Goal: Task Accomplishment & Management: Manage account settings

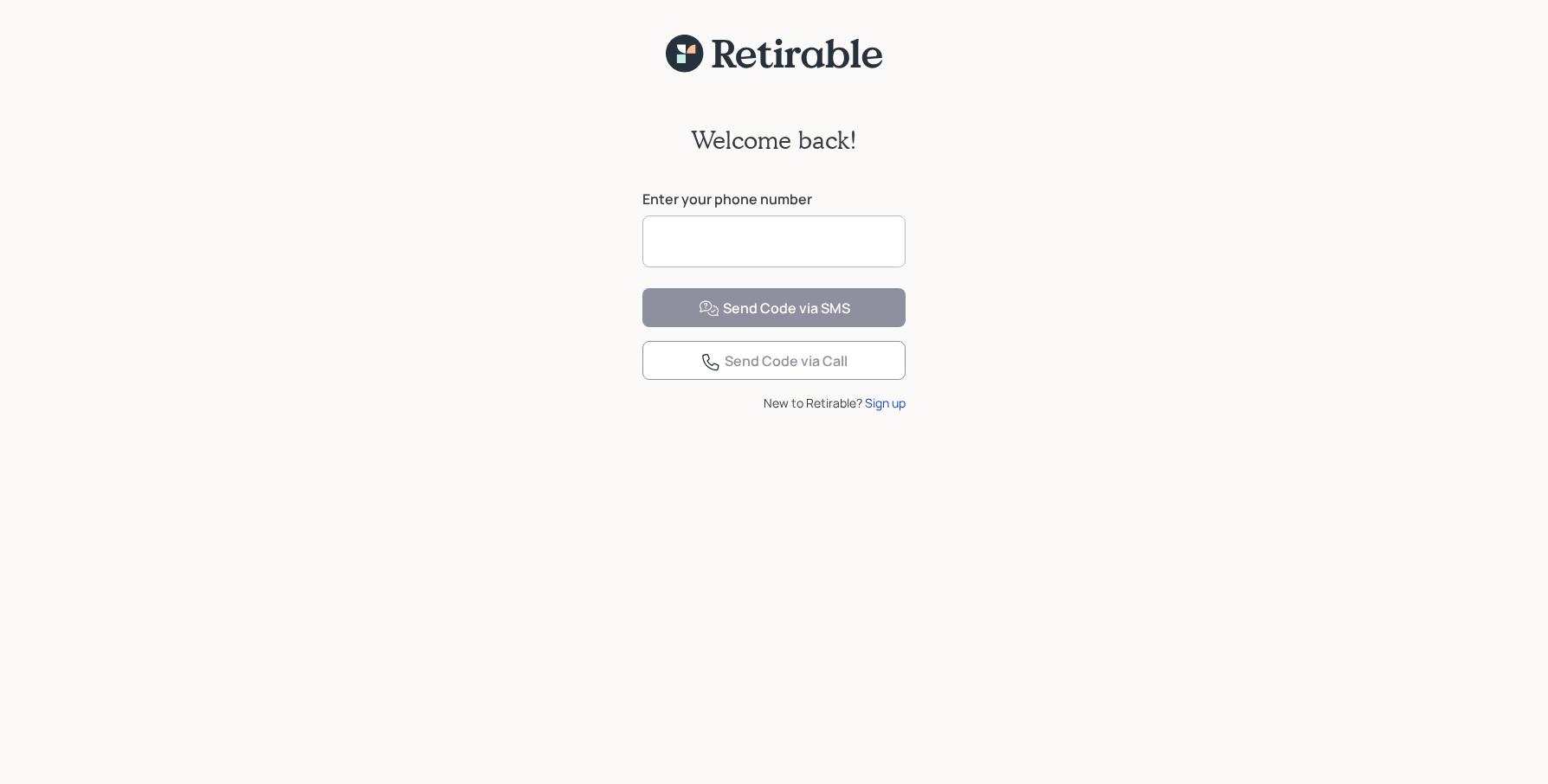
click at [741, 245] on input at bounding box center [774, 241] width 263 height 52
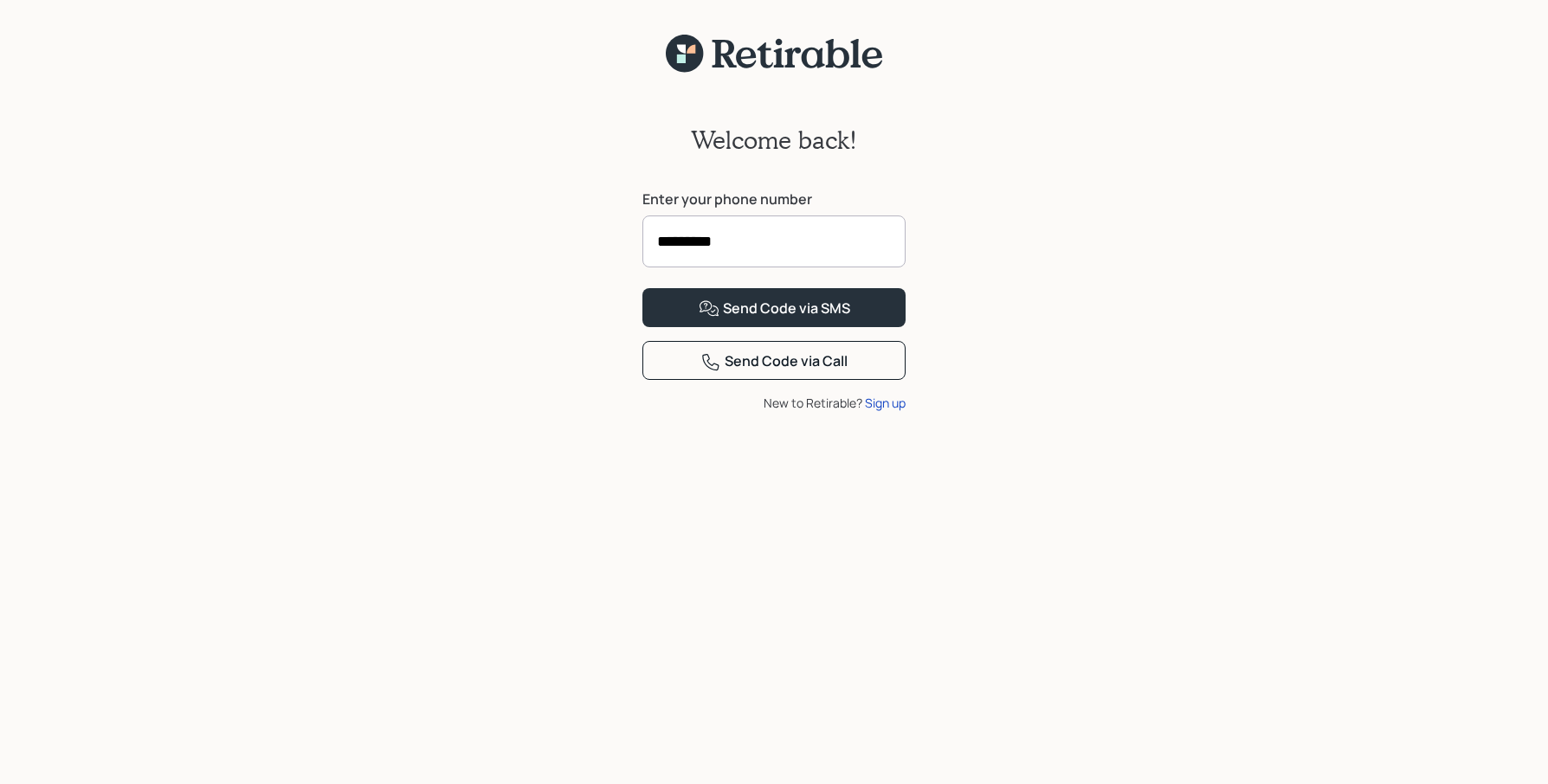
type input "**********"
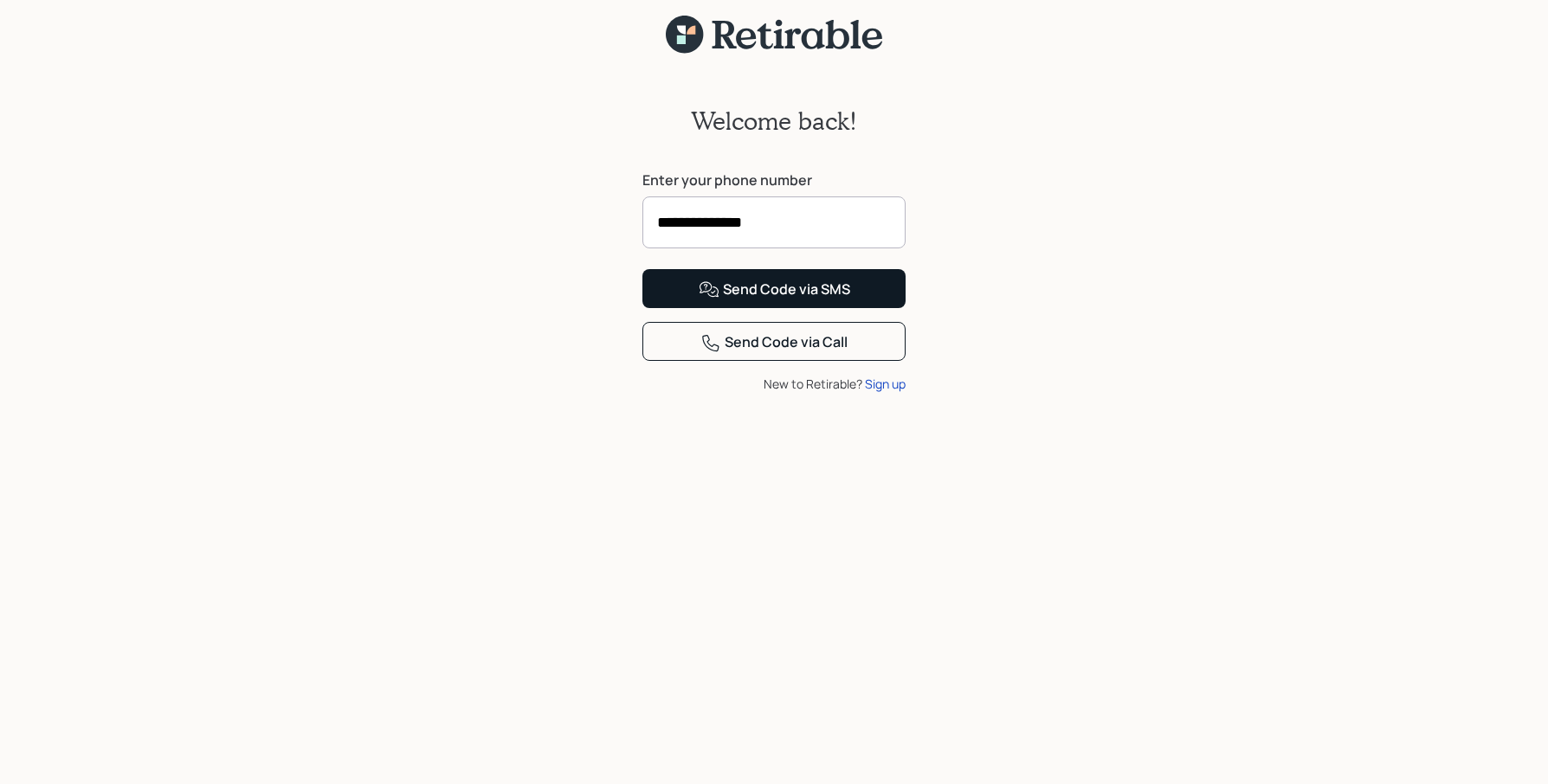
scroll to position [22, 1]
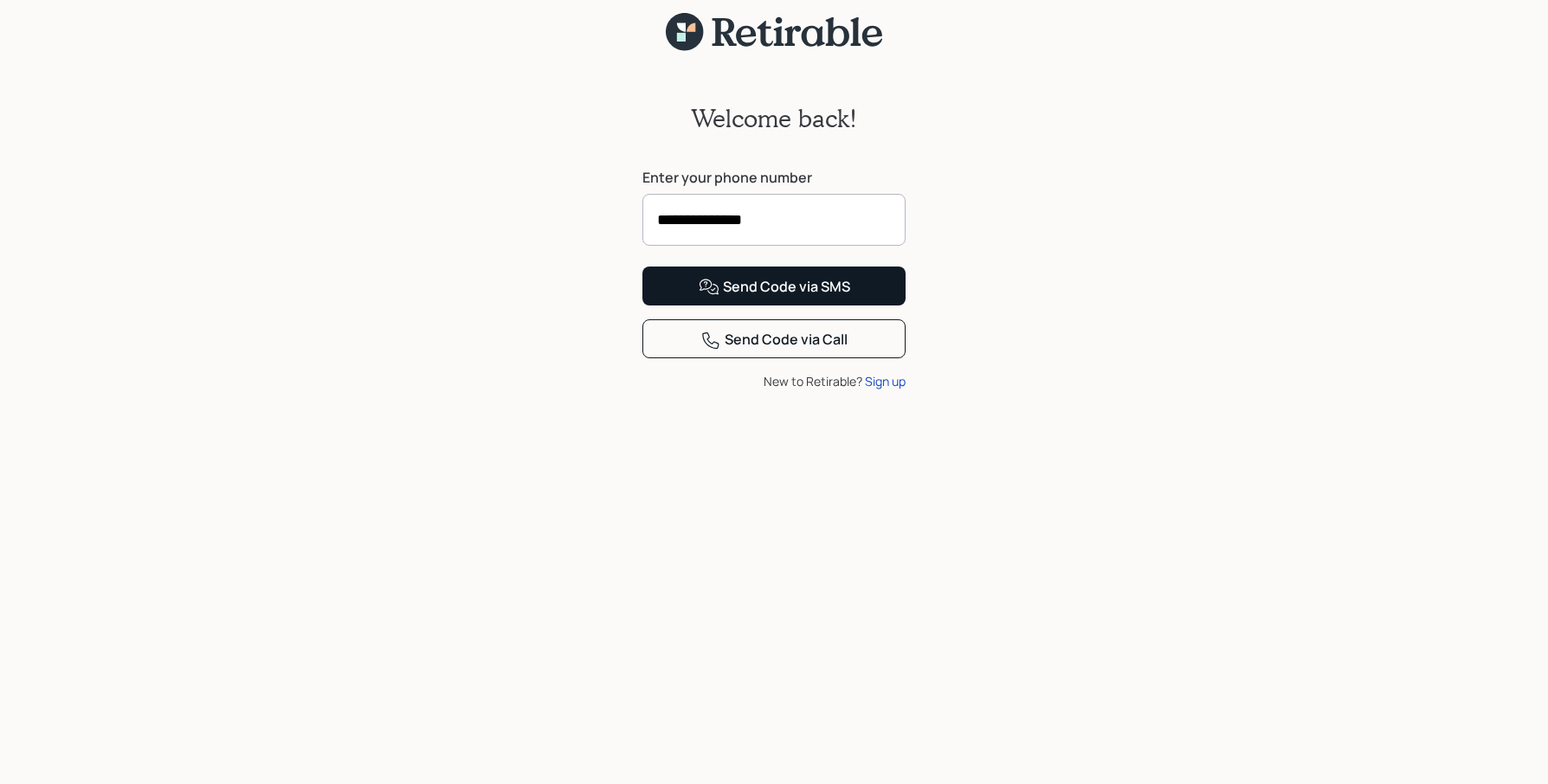
click at [759, 298] on div "Send Code via SMS" at bounding box center [774, 287] width 151 height 21
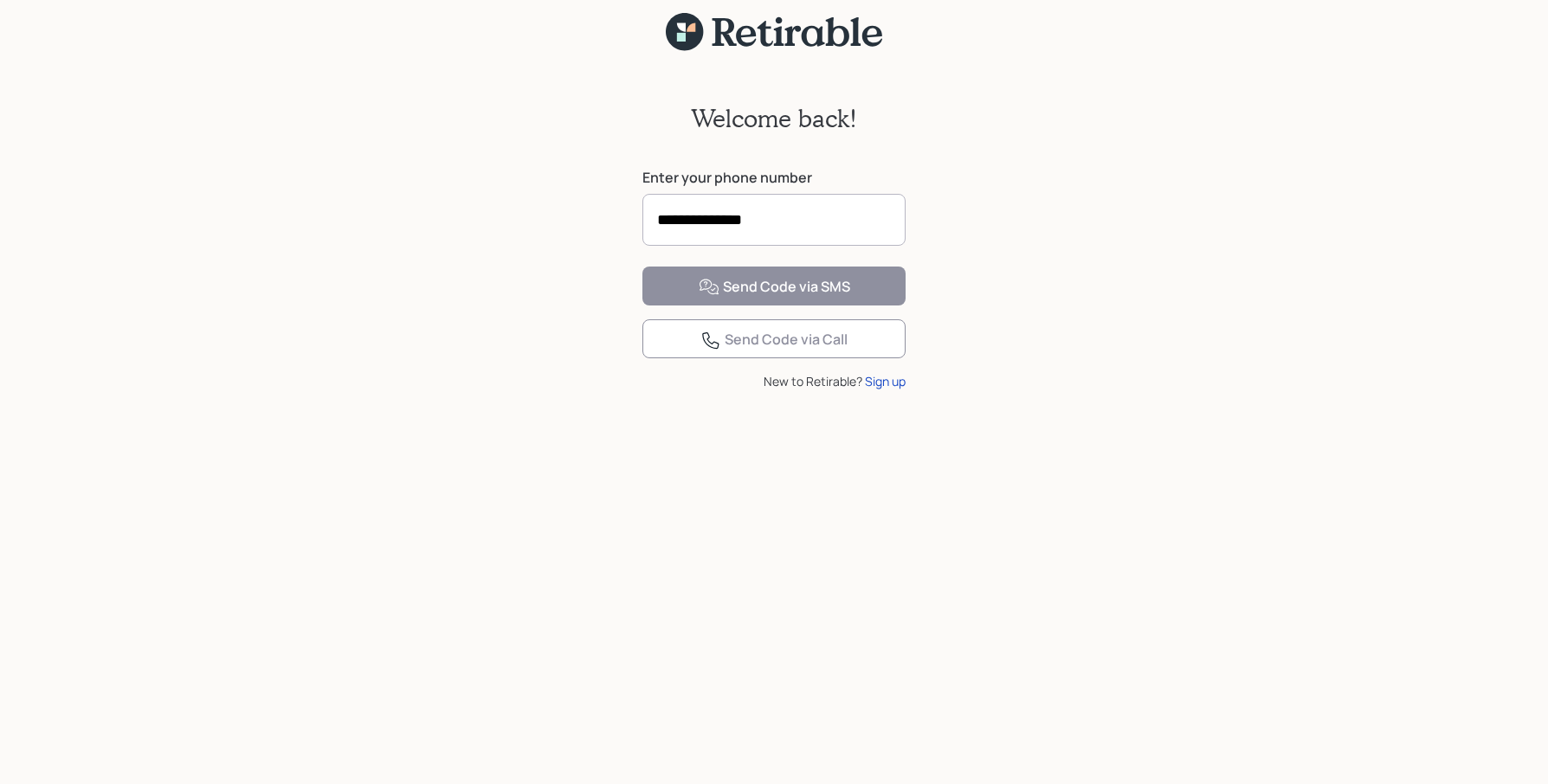
scroll to position [22, 0]
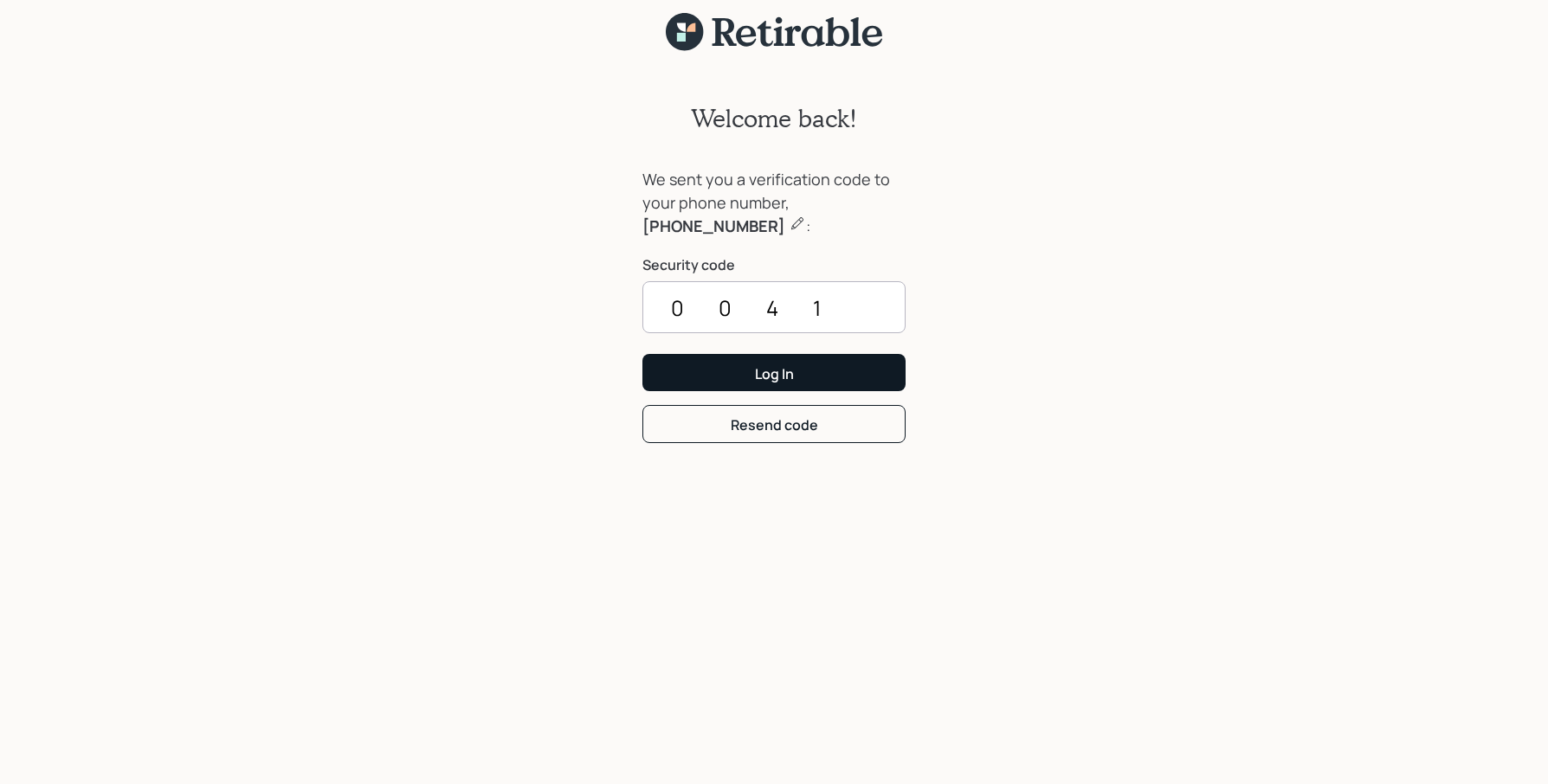
type input "0041"
click at [759, 372] on div "Log In" at bounding box center [774, 374] width 39 height 19
